Goal: Communication & Community: Ask a question

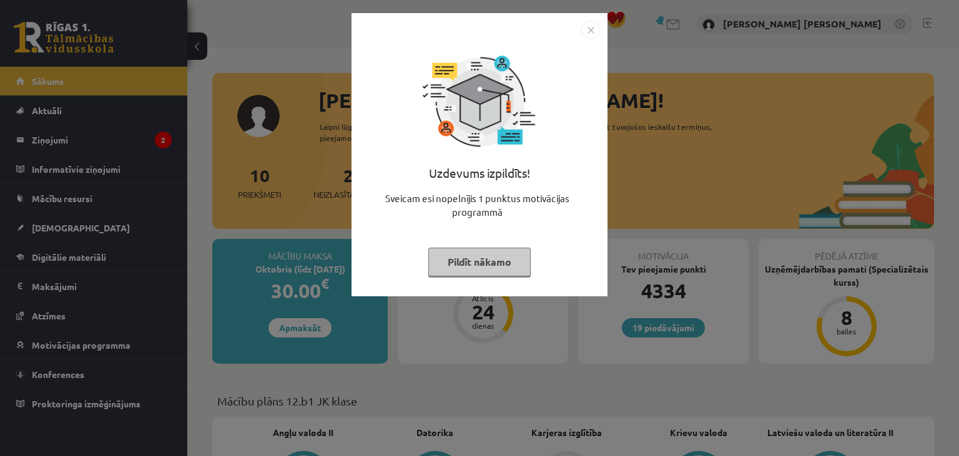
click at [497, 261] on button "Pildīt nākamo" at bounding box center [479, 262] width 102 height 29
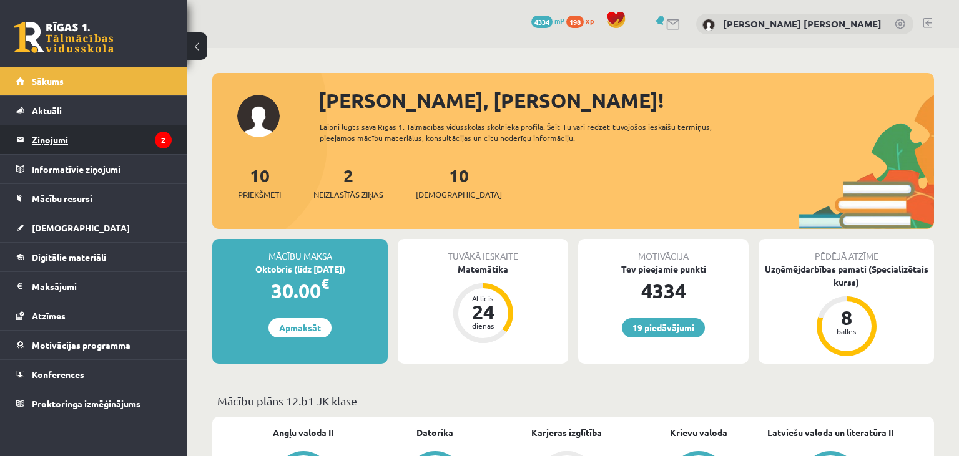
click at [66, 139] on legend "Ziņojumi 2" at bounding box center [102, 139] width 140 height 29
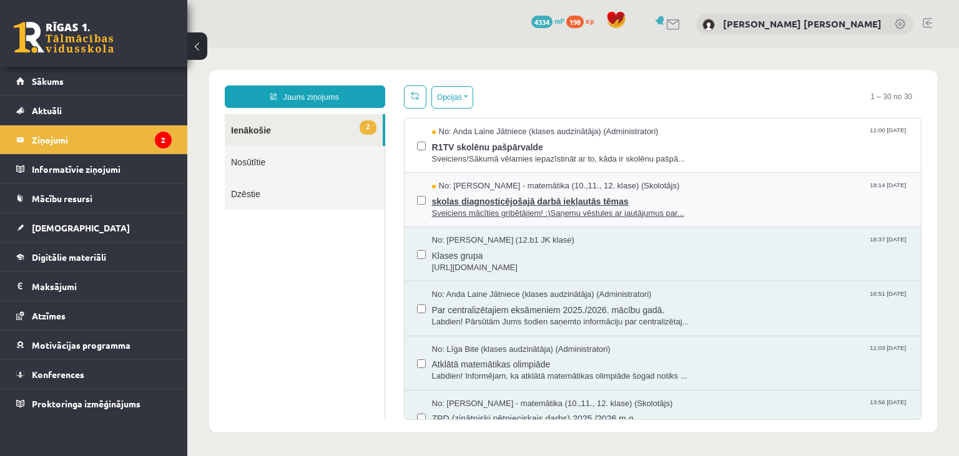
click at [499, 209] on span "Sveiciens mācīties gribētājiem! :)Saņemu vēstules ar jautājumus par..." at bounding box center [670, 214] width 477 height 12
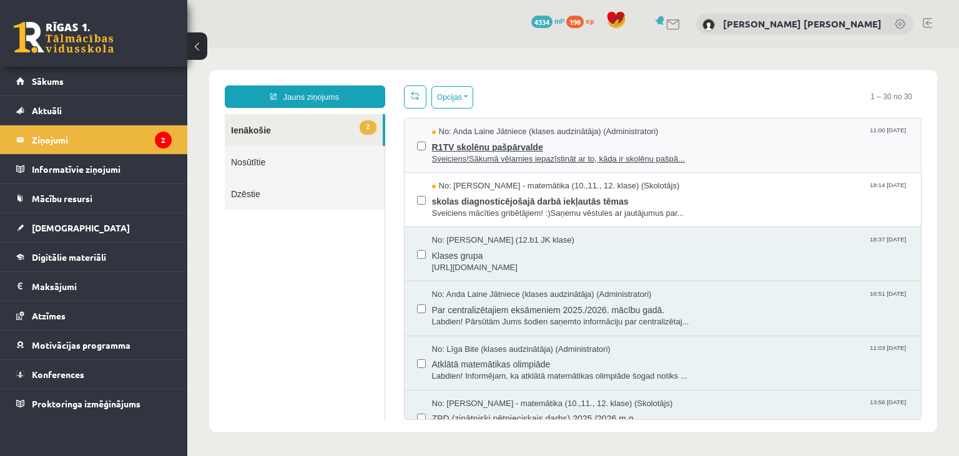
click at [461, 136] on span "No: Anda Laine Jātniece (klases audzinātāja) (Administratori)" at bounding box center [545, 132] width 227 height 12
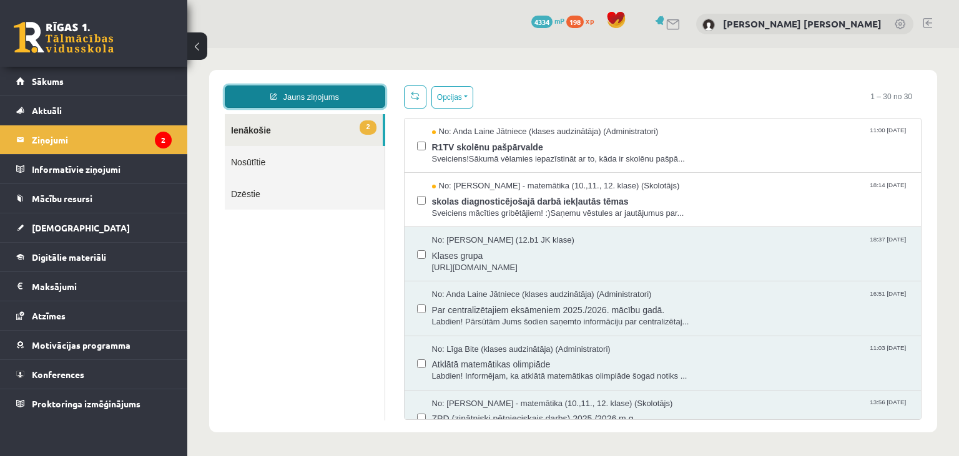
click at [266, 99] on link "Jauns ziņojums" at bounding box center [305, 97] width 160 height 22
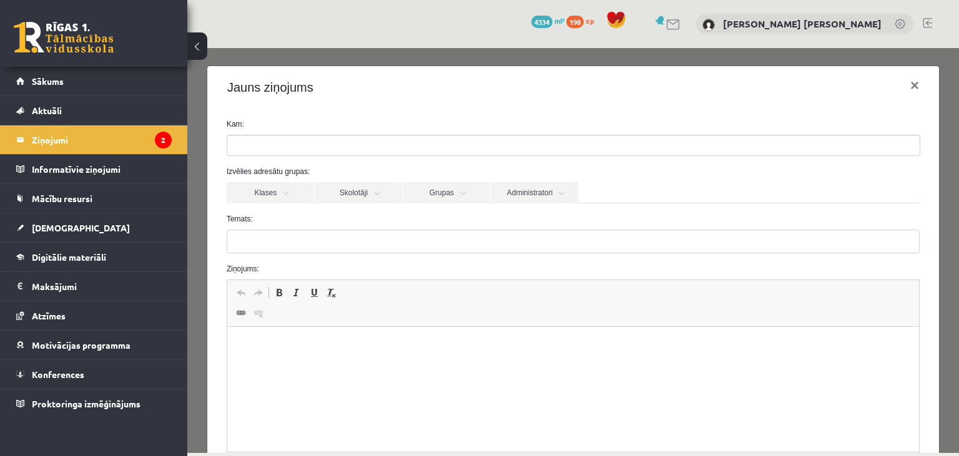
click at [321, 143] on ul at bounding box center [573, 145] width 692 height 20
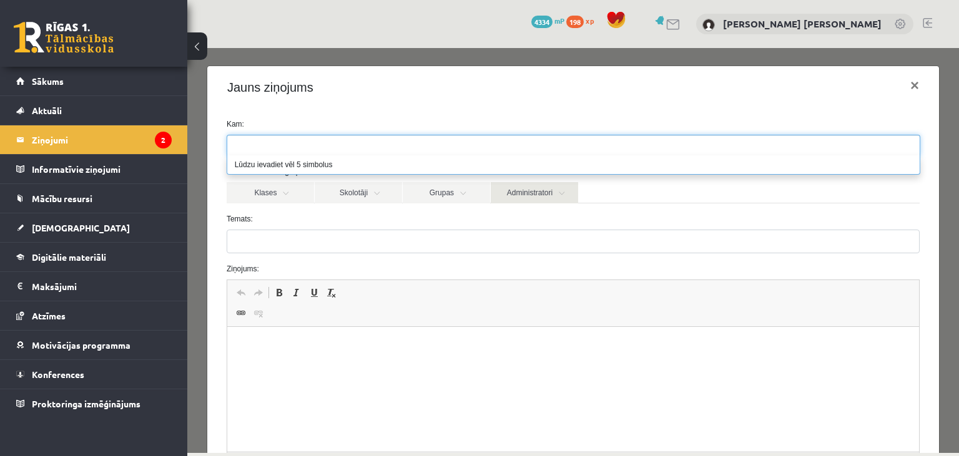
click at [543, 200] on link "Administratori" at bounding box center [534, 192] width 87 height 21
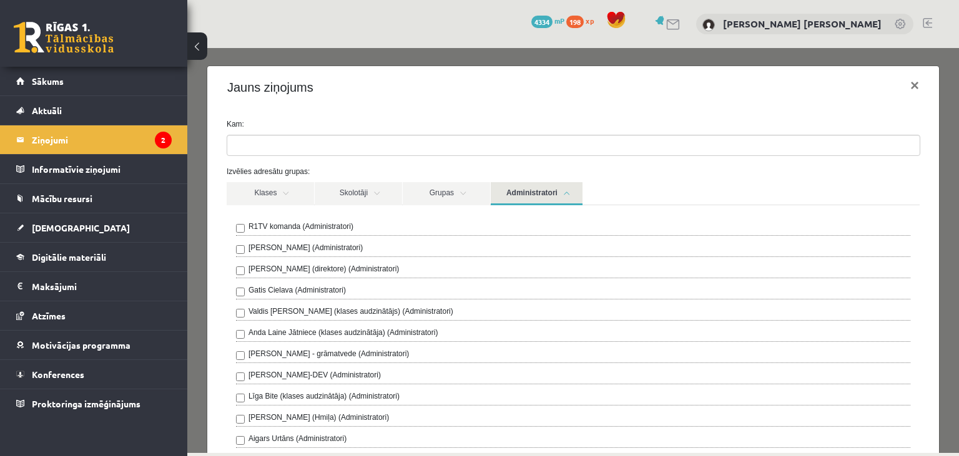
click at [305, 228] on label "R1TV komanda (Administratori)" at bounding box center [300, 226] width 105 height 11
click at [525, 199] on link "Administratori" at bounding box center [537, 193] width 92 height 23
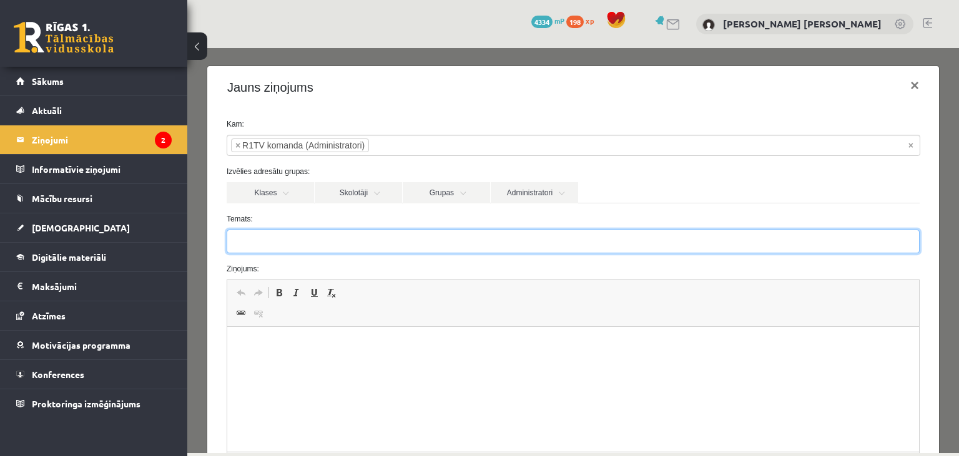
click at [341, 243] on input "Temats:" at bounding box center [573, 242] width 693 height 24
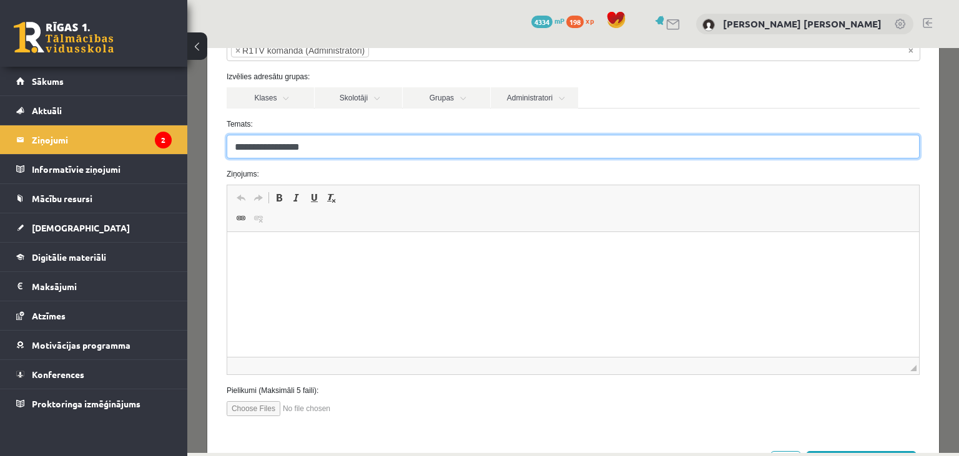
scroll to position [144, 0]
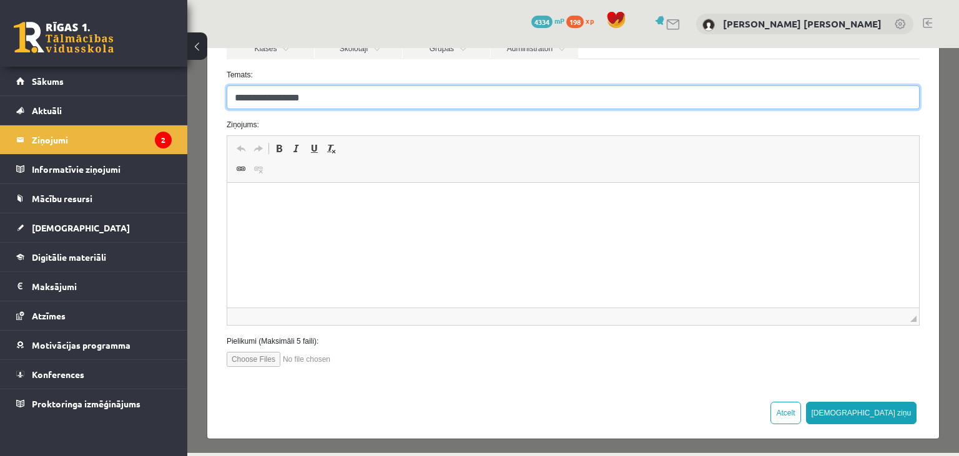
type input "**********"
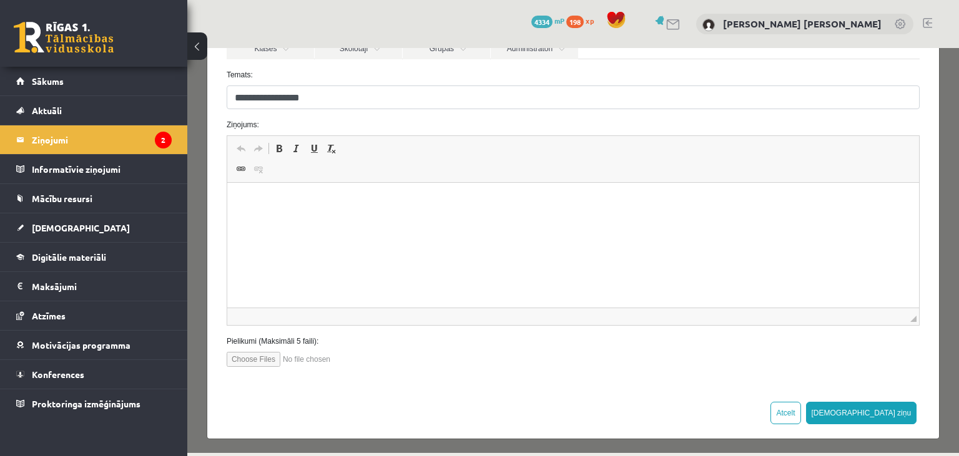
click at [344, 243] on html at bounding box center [573, 245] width 692 height 125
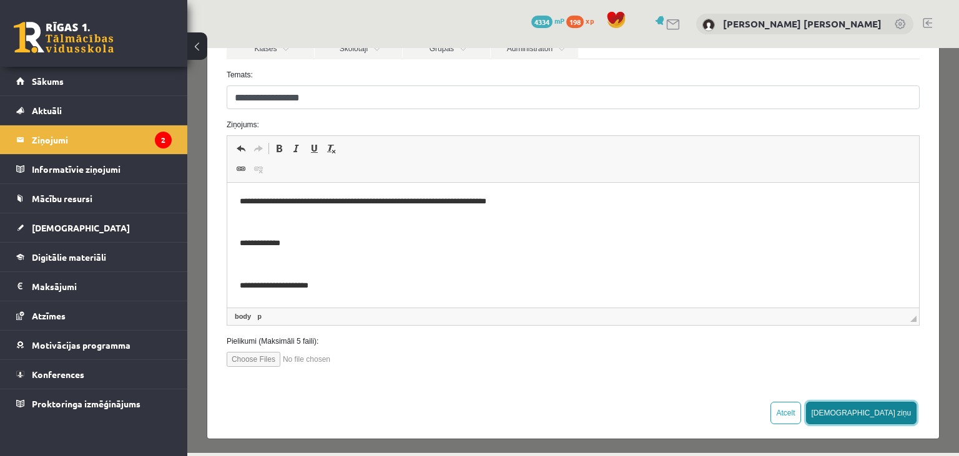
click at [900, 411] on button "[DEMOGRAPHIC_DATA] ziņu" at bounding box center [861, 413] width 111 height 22
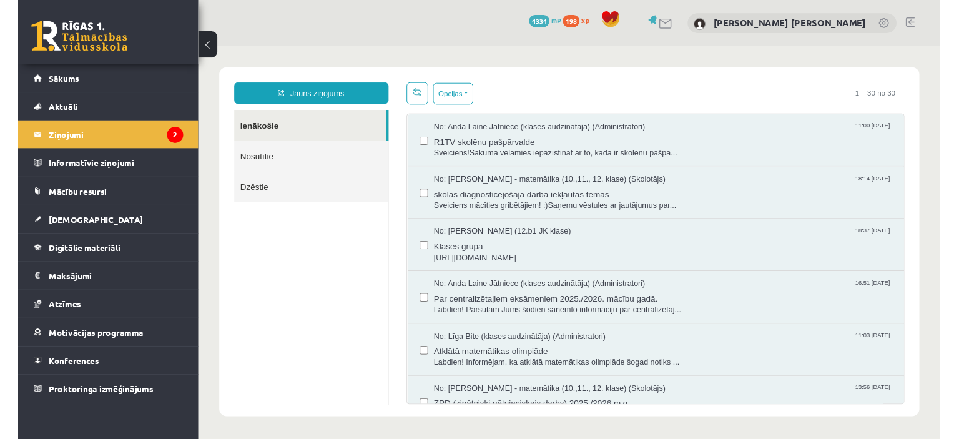
scroll to position [0, 0]
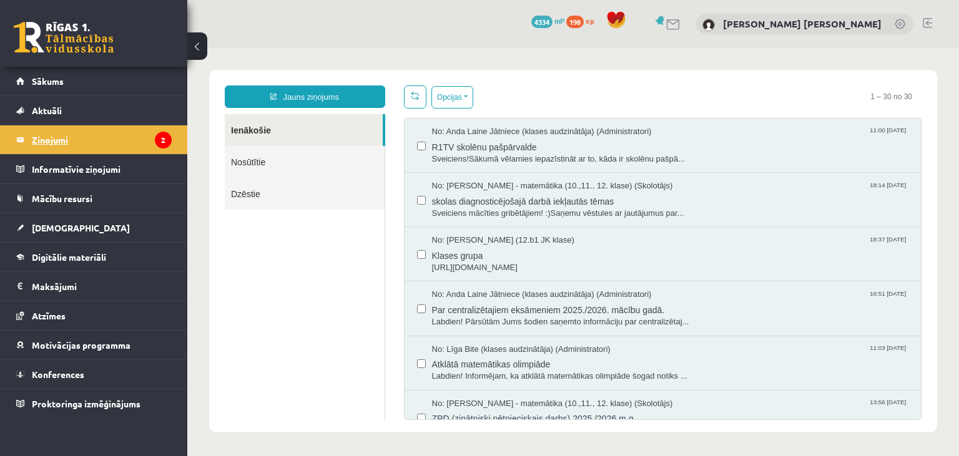
click at [120, 146] on legend "Ziņojumi 2" at bounding box center [102, 139] width 140 height 29
